Goal: Obtain resource: Download file/media

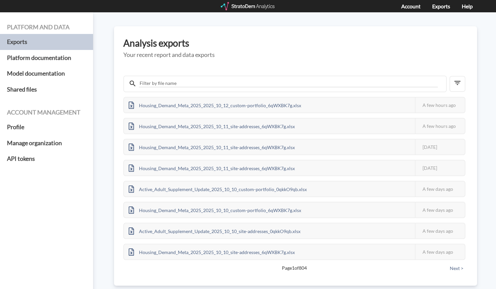
click at [242, 7] on div at bounding box center [248, 6] width 55 height 8
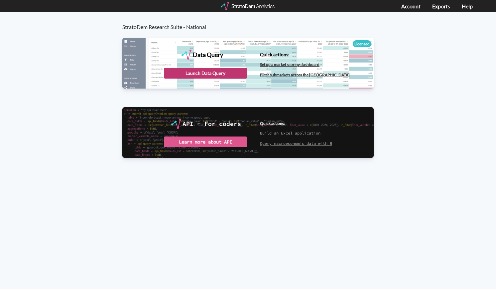
click at [223, 74] on div "Launch Data Query" at bounding box center [205, 73] width 83 height 11
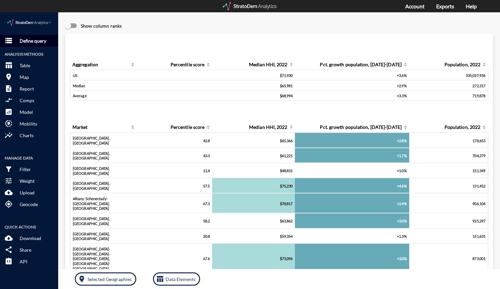
click button "storage Define query"
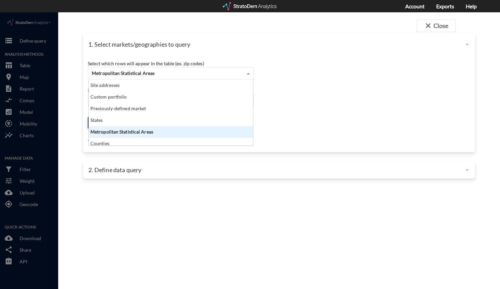
click span "Metropolitan Statistical Areas"
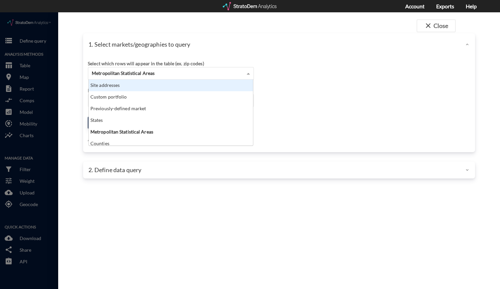
click div "Site addresses"
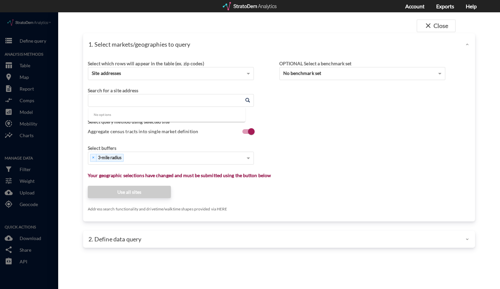
click input "Enter an address"
paste input "10382 Mercadier Ln, Riverview, FL 33579"
click li "10382 Mercadier Ln, Riverview, Florida"
type input "10382 Mercadier Ln, Riverview, Florida"
click div "× 3-mile radius"
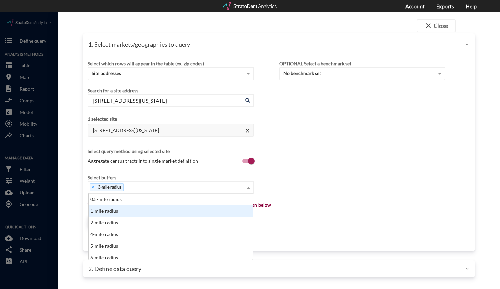
click div "1-mile radius"
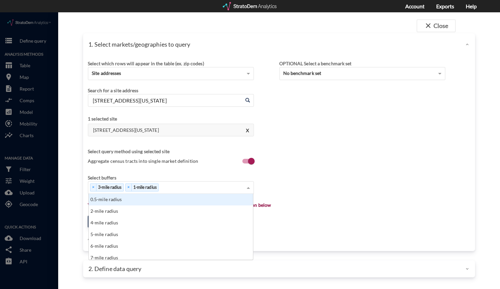
click div "× 3-mile radius × 1-mile radius"
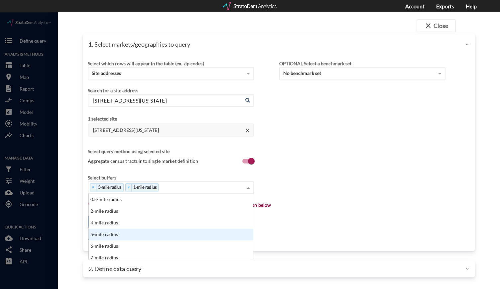
click div "5-mile radius"
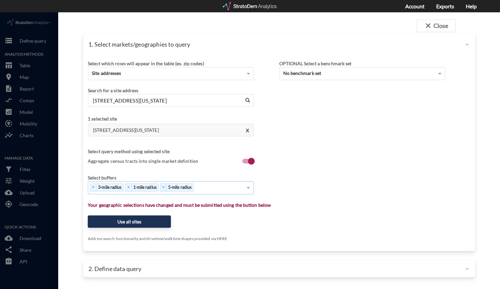
click div "× 3-mile radius × 1-mile radius × 5-mile radius"
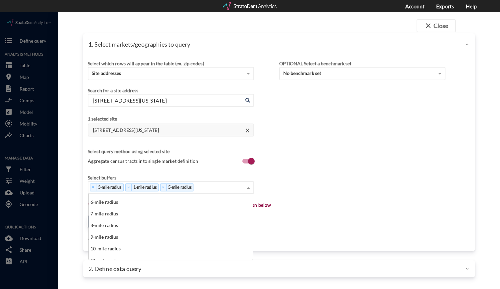
scroll to position [33, 0]
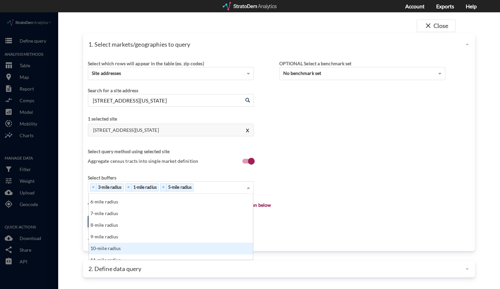
click div "10-mile radius"
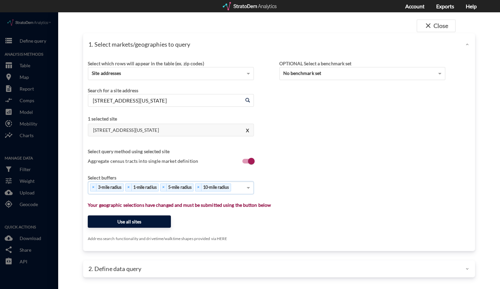
click button "Use all sites"
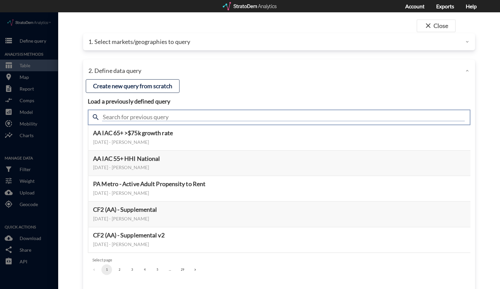
click input "text"
type input "housing demand"
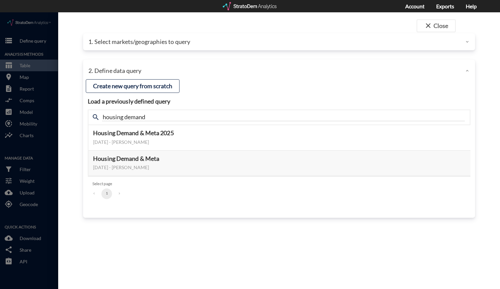
click div "close Close 1. Select markets/geographies to query Select which rows will appea…"
click button "Select this query"
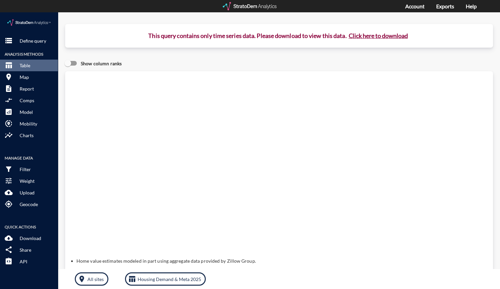
click button "Click here to download"
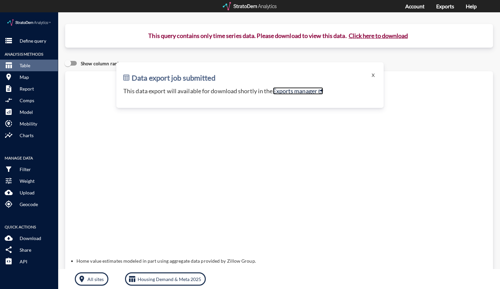
click link "Exports manager"
click button "storage Define query"
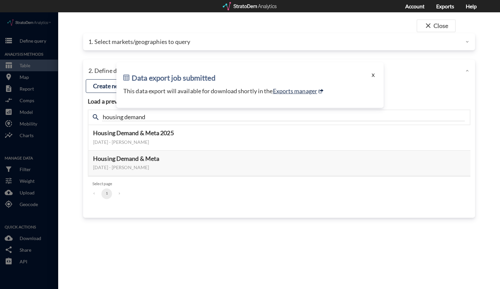
click button "X"
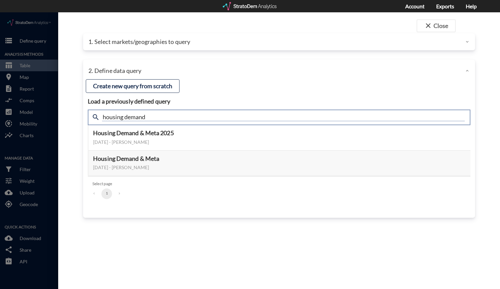
click input "housing demand"
type input "active adult"
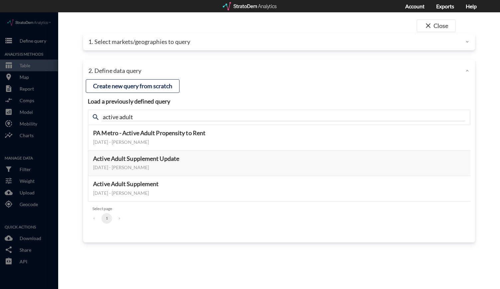
click div "close Close 1. Select markets/geographies to query Select which rows will appea…"
click button "Select this query"
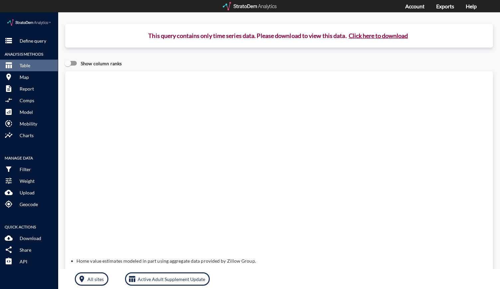
click button "Click here to download"
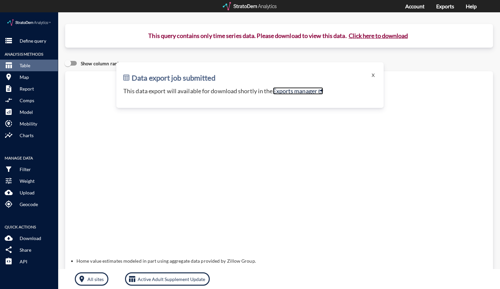
click link "Exports manager"
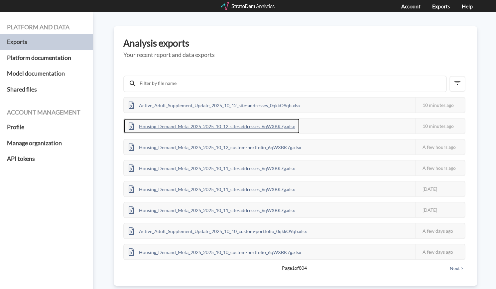
click at [197, 128] on div "Housing_Demand_Meta_2025_2025_10_12_site-addresses_6qWXBK7g.xlsx" at bounding box center [212, 125] width 176 height 15
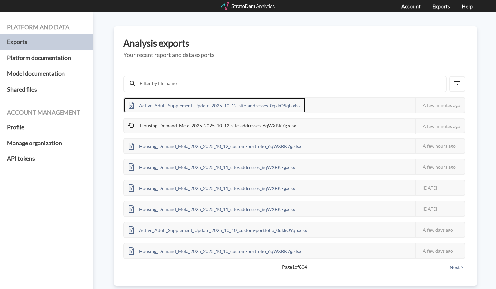
click at [228, 107] on div "Active_Adult_Supplement_Update_2025_10_12_site-addresses_0qkkO9qb.xlsx" at bounding box center [214, 104] width 181 height 15
